Goal: Information Seeking & Learning: Learn about a topic

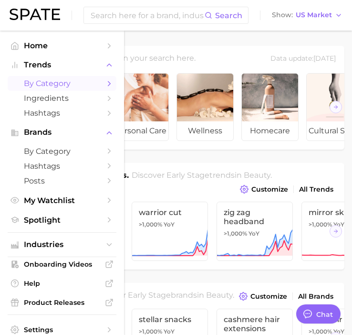
click at [28, 83] on span "by Category" at bounding box center [62, 83] width 76 height 9
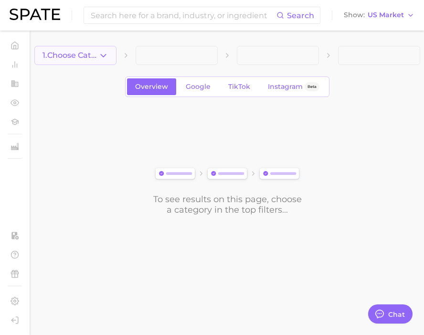
click at [98, 58] on icon "button" at bounding box center [103, 56] width 10 height 10
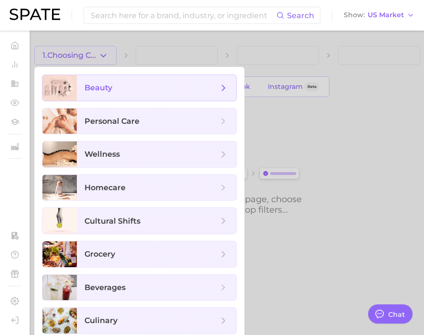
click at [117, 91] on span "beauty" at bounding box center [152, 88] width 134 height 11
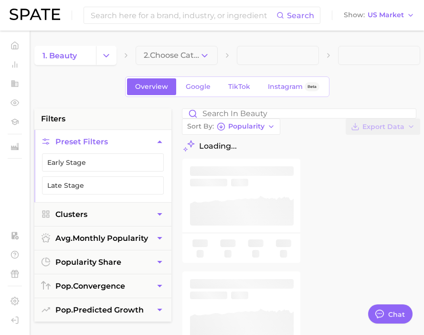
click at [207, 57] on icon "button" at bounding box center [205, 56] width 10 height 10
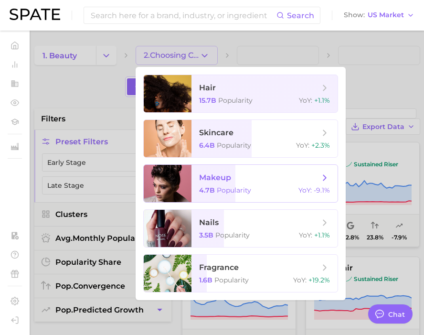
click at [223, 181] on span "makeup" at bounding box center [215, 177] width 32 height 9
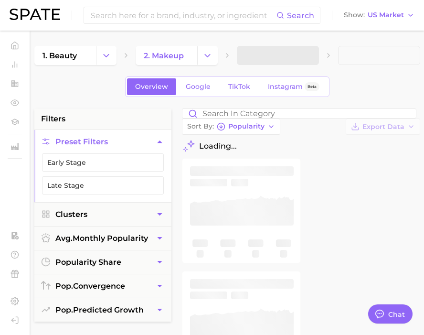
click at [289, 59] on span at bounding box center [278, 55] width 82 height 19
click at [289, 59] on span "3. Subcategory" at bounding box center [273, 55] width 56 height 9
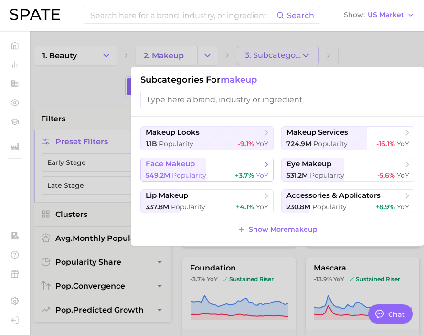
click at [227, 167] on span "face makeup" at bounding box center [204, 164] width 116 height 10
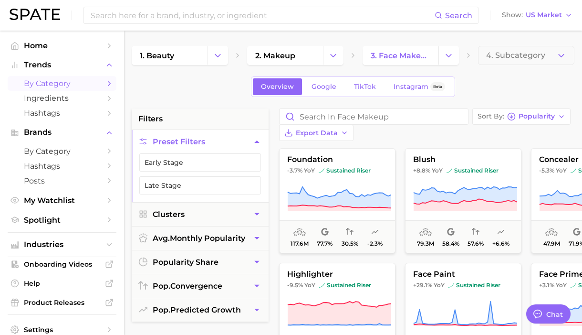
type textarea "x"
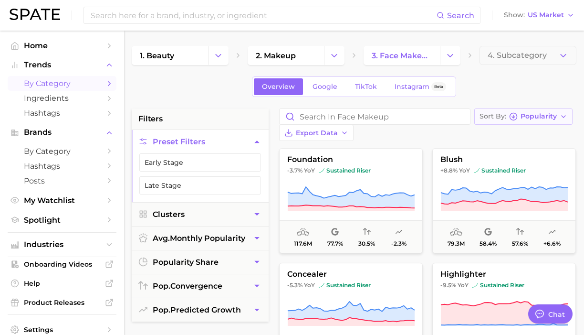
click at [352, 116] on span "Popularity" at bounding box center [539, 116] width 36 height 5
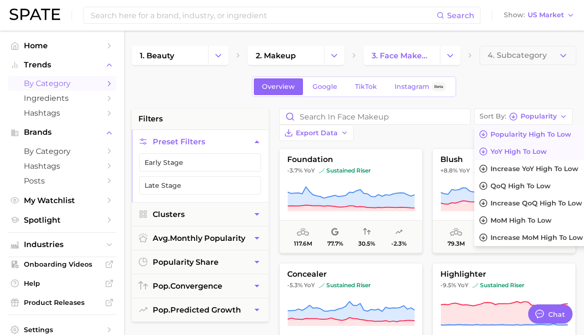
click at [352, 148] on span "YoY high to low" at bounding box center [519, 152] width 56 height 8
